Goal: Find specific page/section: Find specific page/section

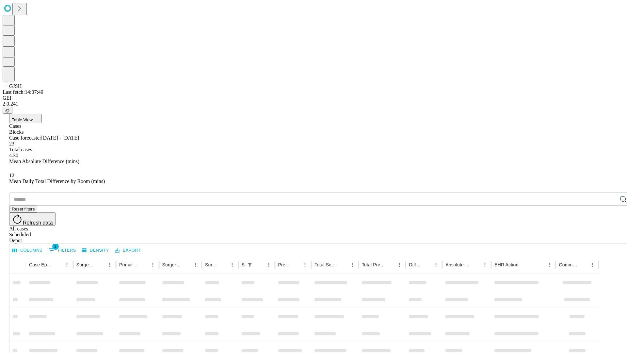
click at [610, 237] on div "Depot" at bounding box center [320, 240] width 622 height 6
